Goal: Find specific page/section: Find specific page/section

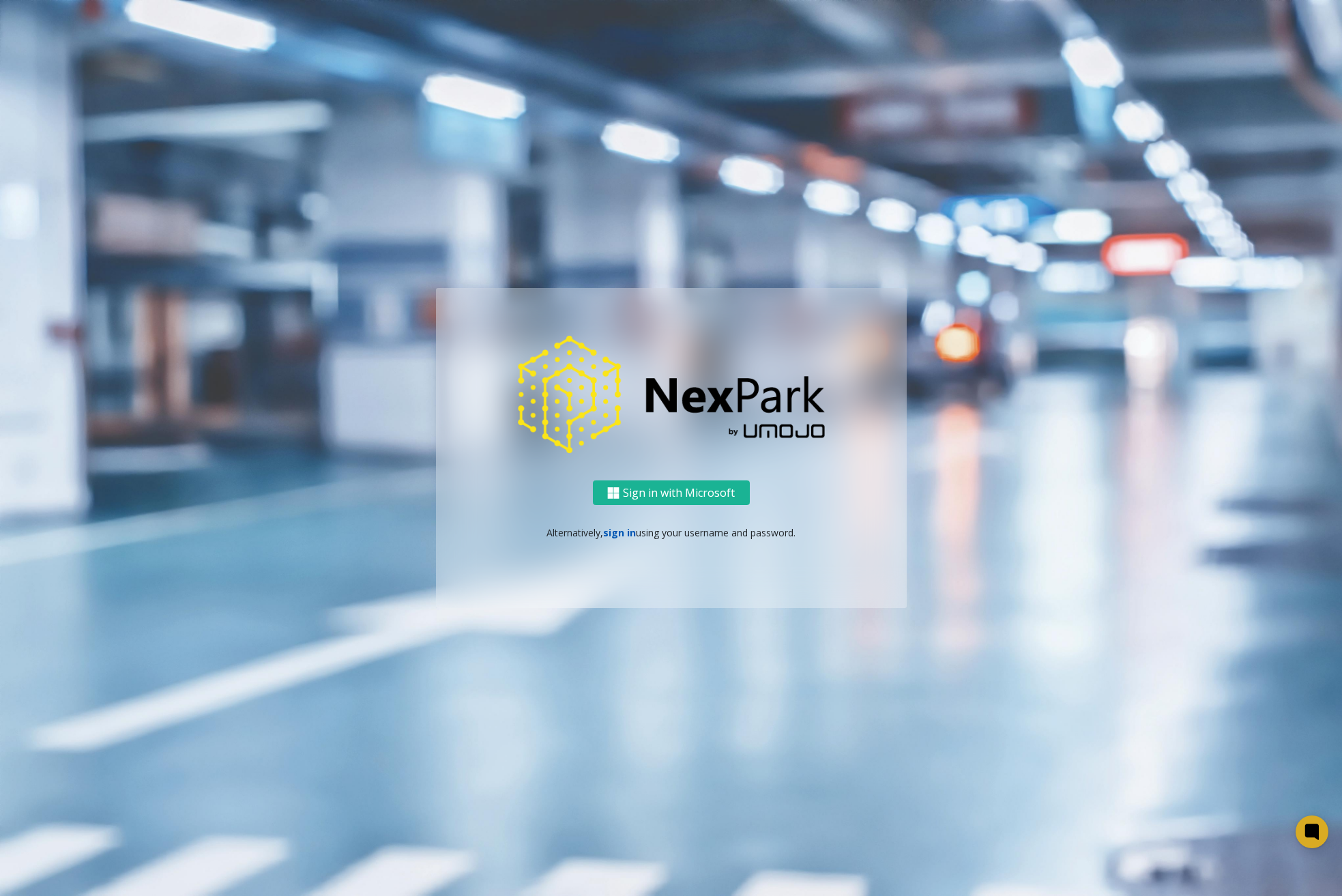
click at [609, 537] on link "sign in" at bounding box center [619, 533] width 33 height 13
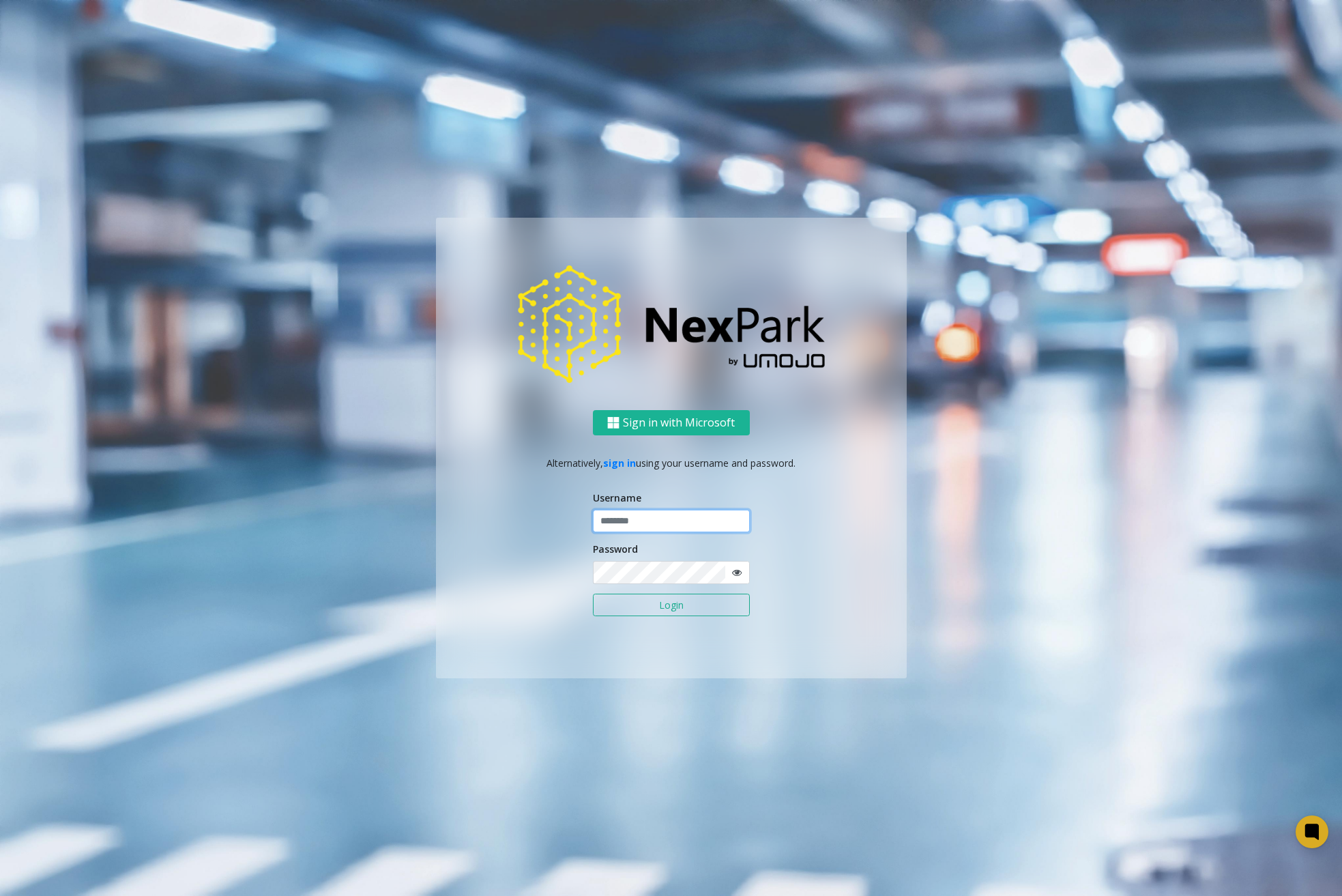
click at [646, 517] on input "text" at bounding box center [672, 521] width 157 height 23
type input "********"
click at [739, 571] on icon at bounding box center [737, 573] width 10 height 10
click at [412, 561] on div "Sign in with Microsoft Alternatively, sign in using your username and password.…" at bounding box center [671, 448] width 778 height 460
click at [505, 581] on div "Sign in with Microsoft Alternatively, sign in using your username and password.…" at bounding box center [672, 544] width 471 height 268
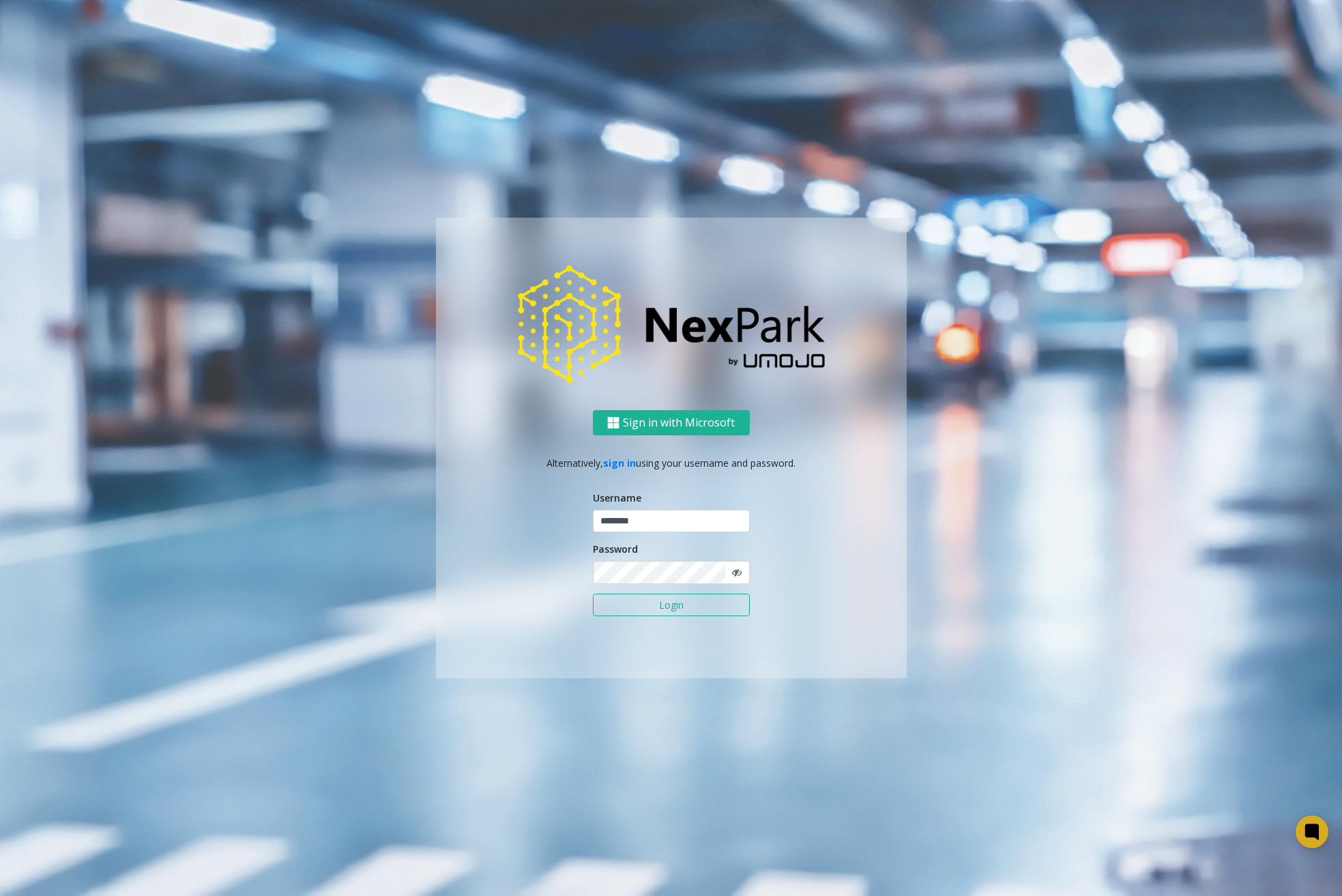
drag, startPoint x: 864, startPoint y: 656, endPoint x: 852, endPoint y: 643, distance: 17.7
click at [864, 656] on div "Sign in with Microsoft Alternatively, sign in using your username and password.…" at bounding box center [672, 544] width 471 height 268
click at [610, 607] on button "Login" at bounding box center [672, 605] width 157 height 23
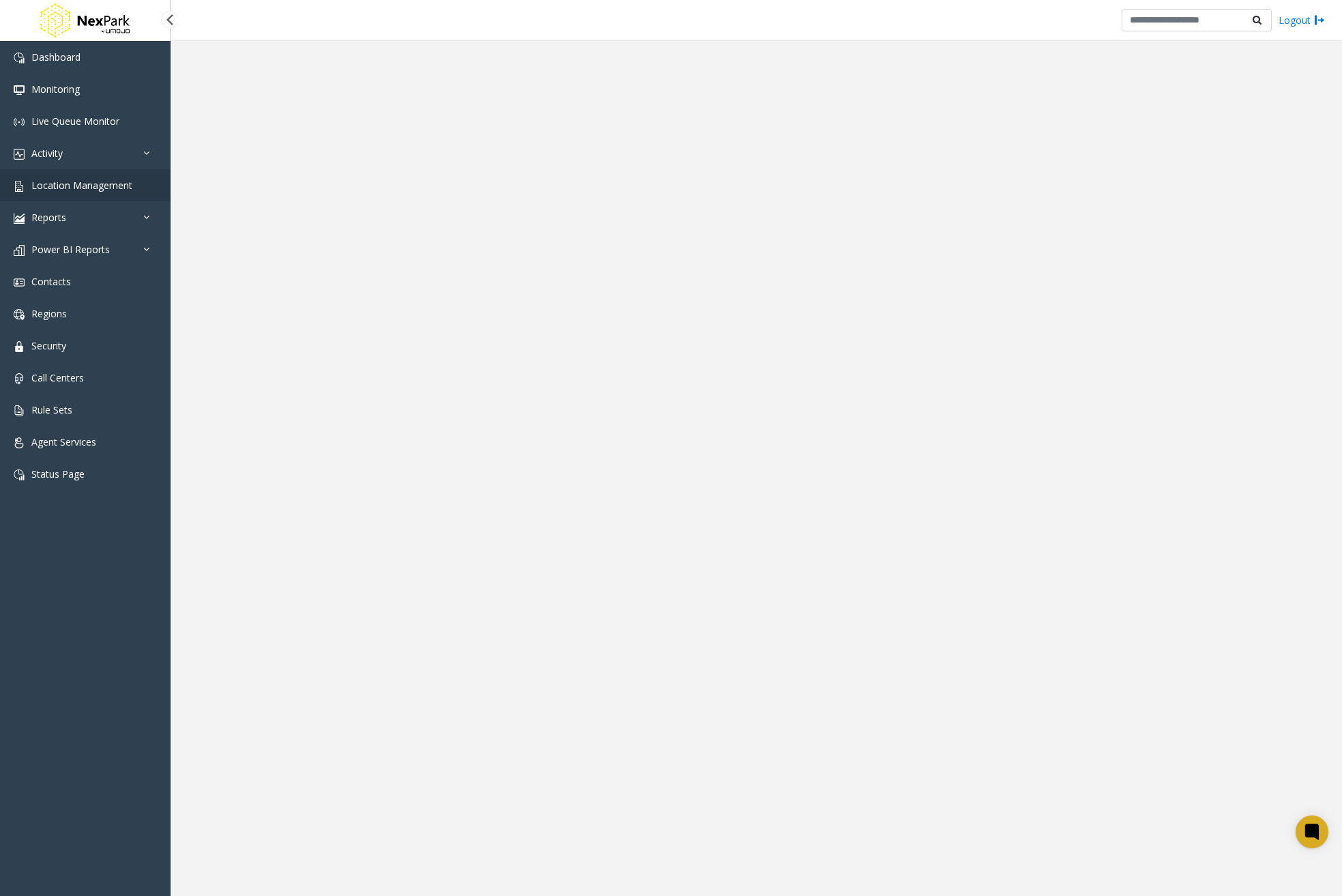
click at [103, 191] on span "Location Management" at bounding box center [81, 185] width 101 height 13
